Goal: Transaction & Acquisition: Purchase product/service

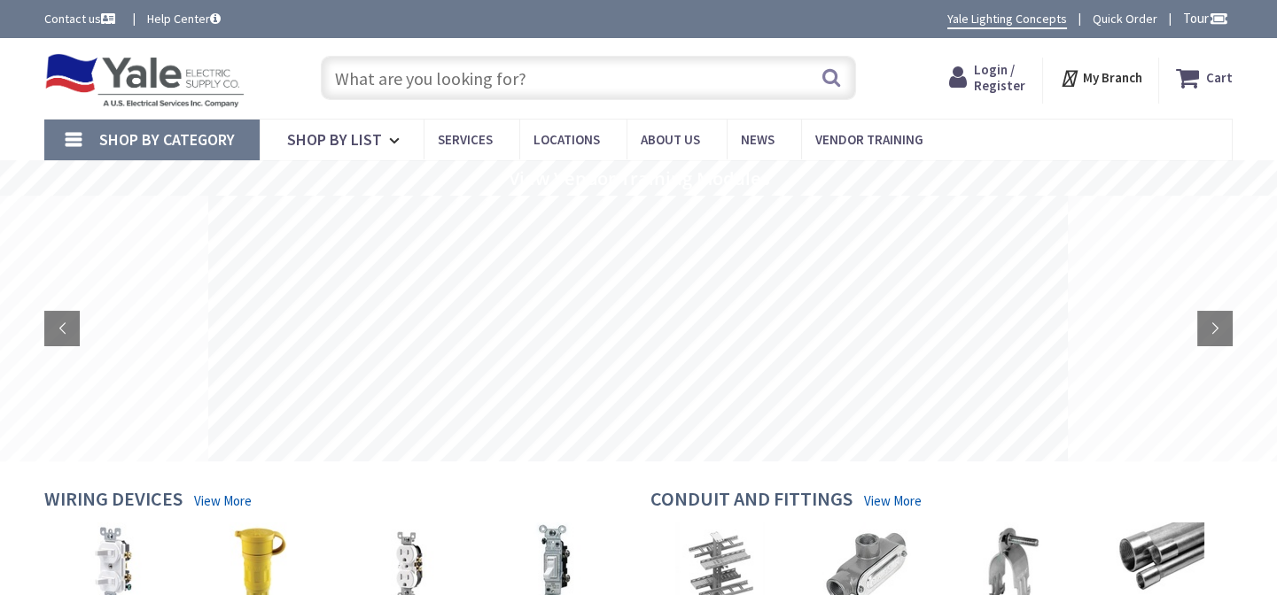
click at [991, 75] on span "Login / Register" at bounding box center [999, 77] width 51 height 33
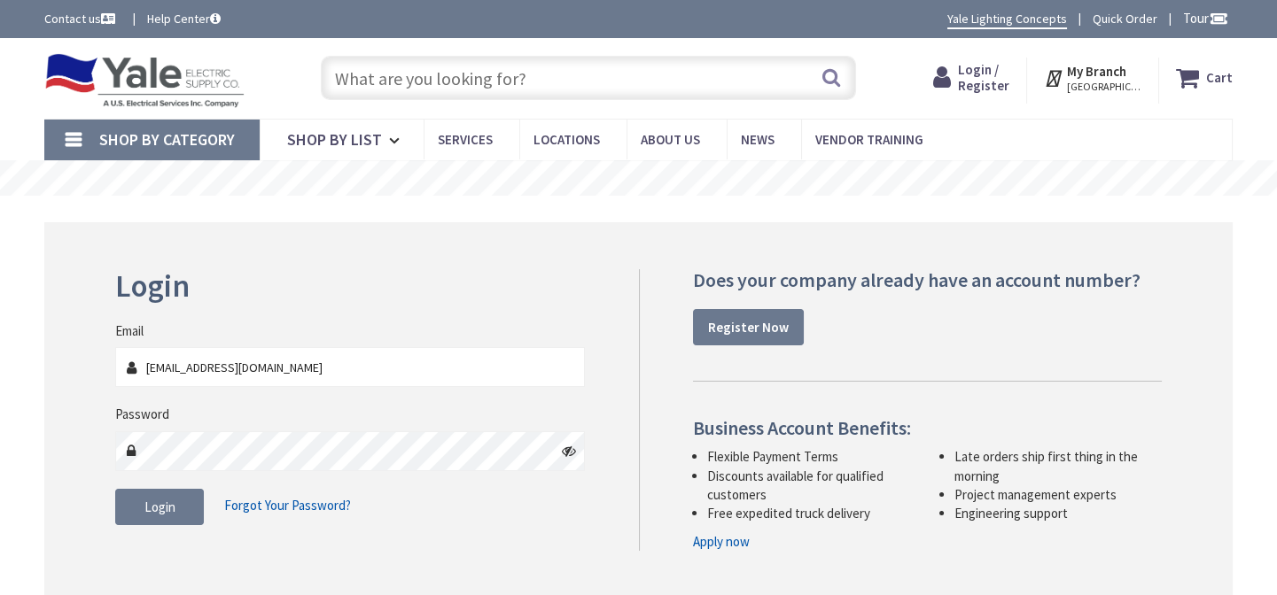
click at [298, 358] on input "glelectric@windstream.net" at bounding box center [350, 367] width 470 height 40
type input "[EMAIL_ADDRESS][DOMAIN_NAME]"
click at [161, 509] on span "Login" at bounding box center [159, 507] width 31 height 17
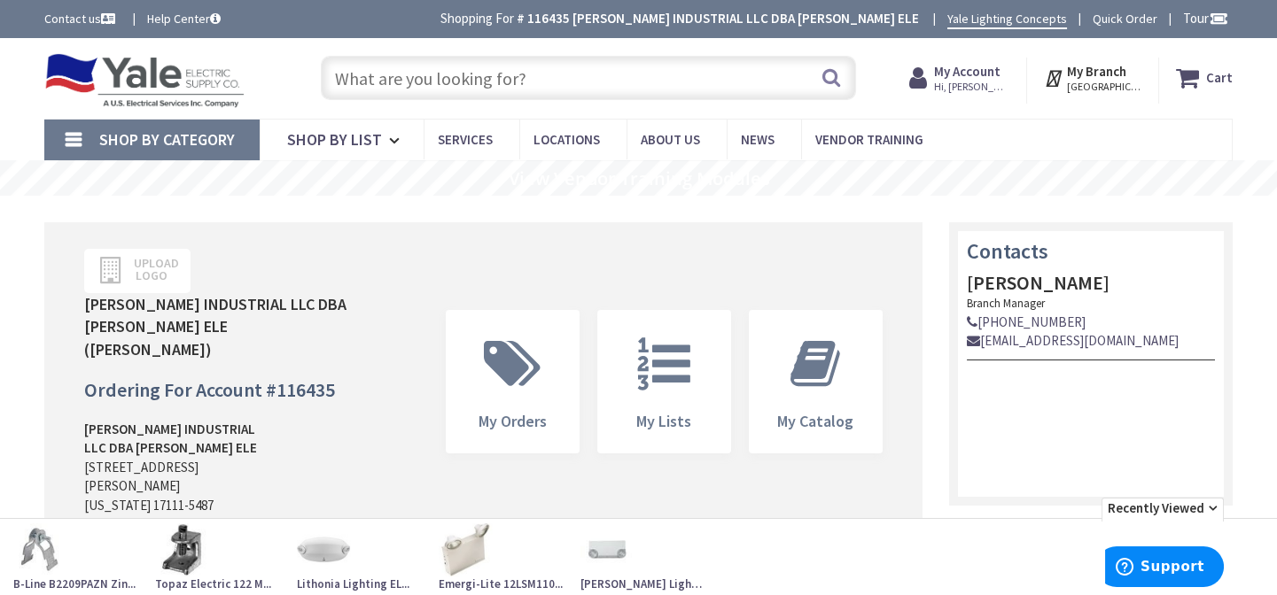
click at [452, 65] on input "text" at bounding box center [588, 78] width 535 height 44
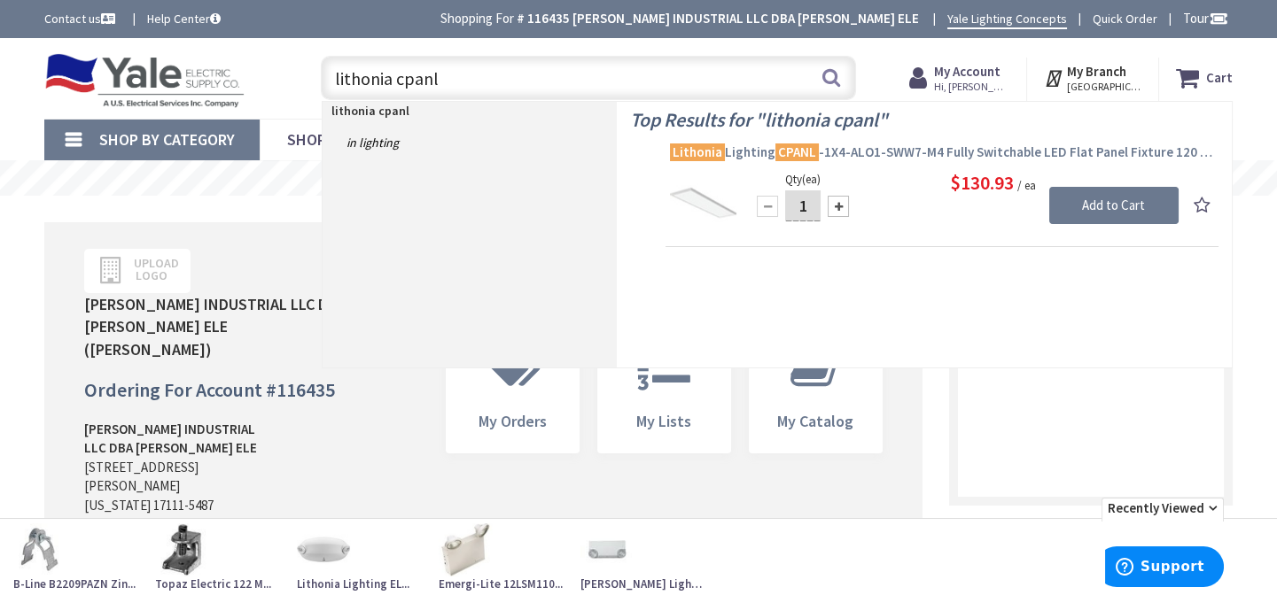
type input "lithonia cpanl"
click at [856, 152] on span "Lithonia Lighting CPANL -1X4-ALO1-SWW7-M4 Fully Switchable LED Flat Panel Fixtu…" at bounding box center [942, 153] width 544 height 18
